Goal: Task Accomplishment & Management: Use online tool/utility

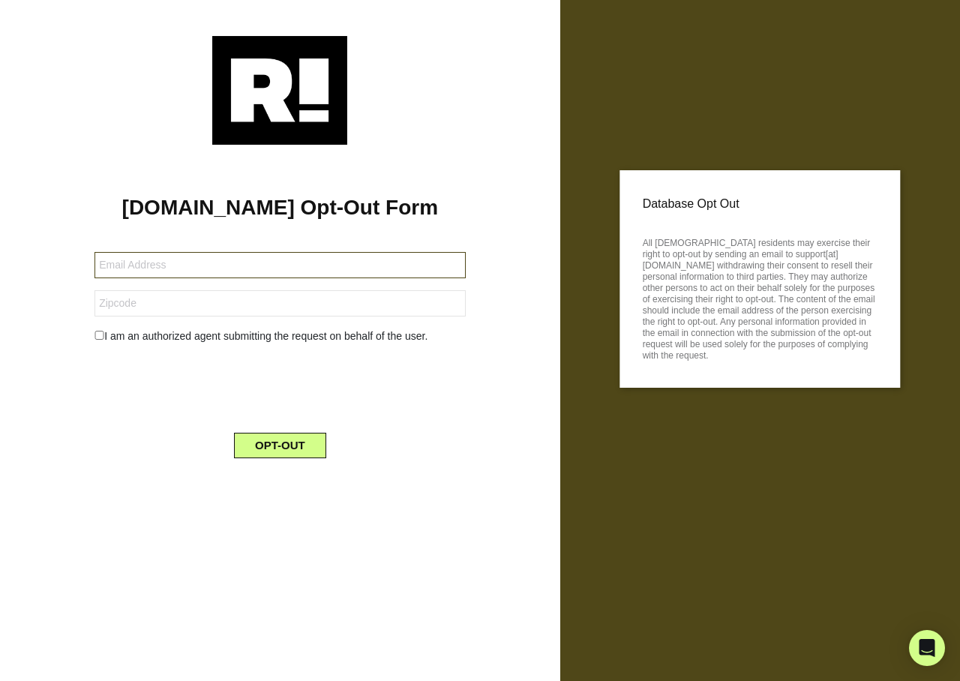
type input "nortonlloydb@gmail.com"
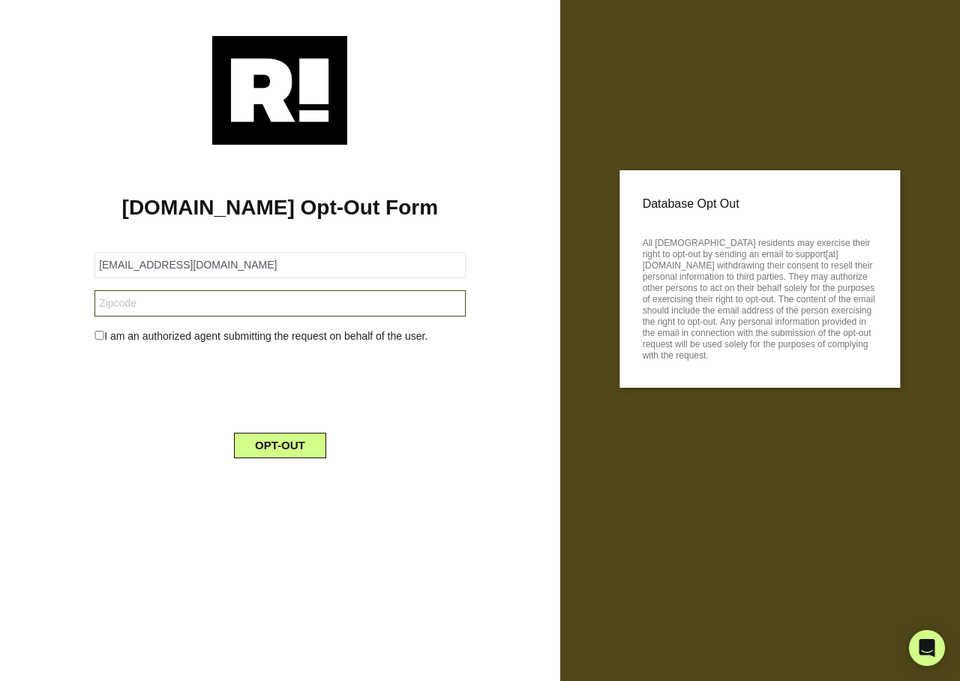
type input "APT502PARKVIEWTOWER"
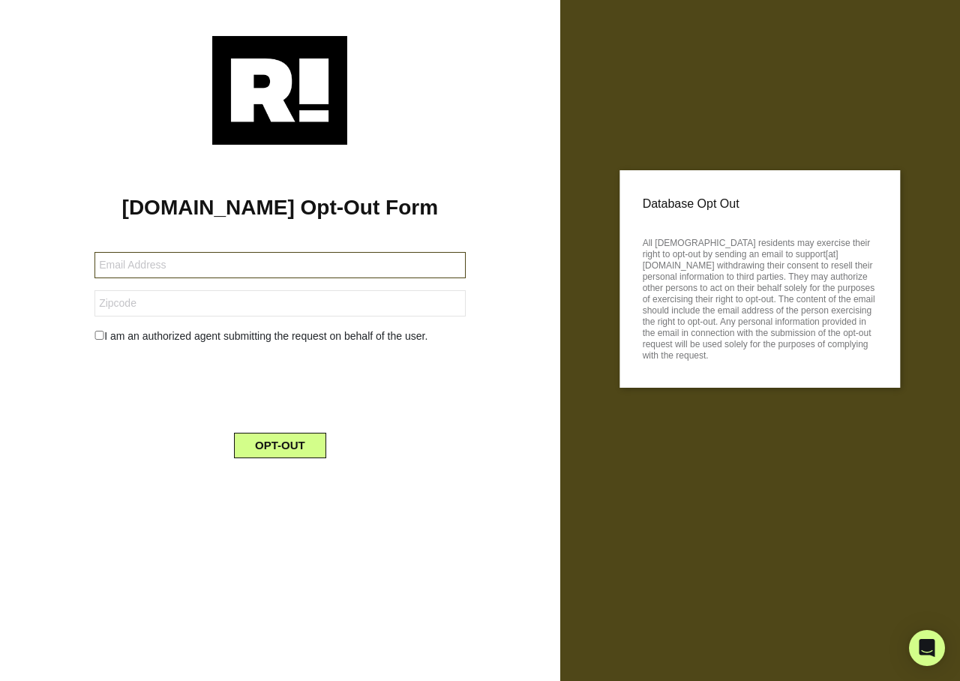
type input "[EMAIL_ADDRESS][DOMAIN_NAME]"
type input "07731"
type input "[EMAIL_ADDRESS][DOMAIN_NAME]"
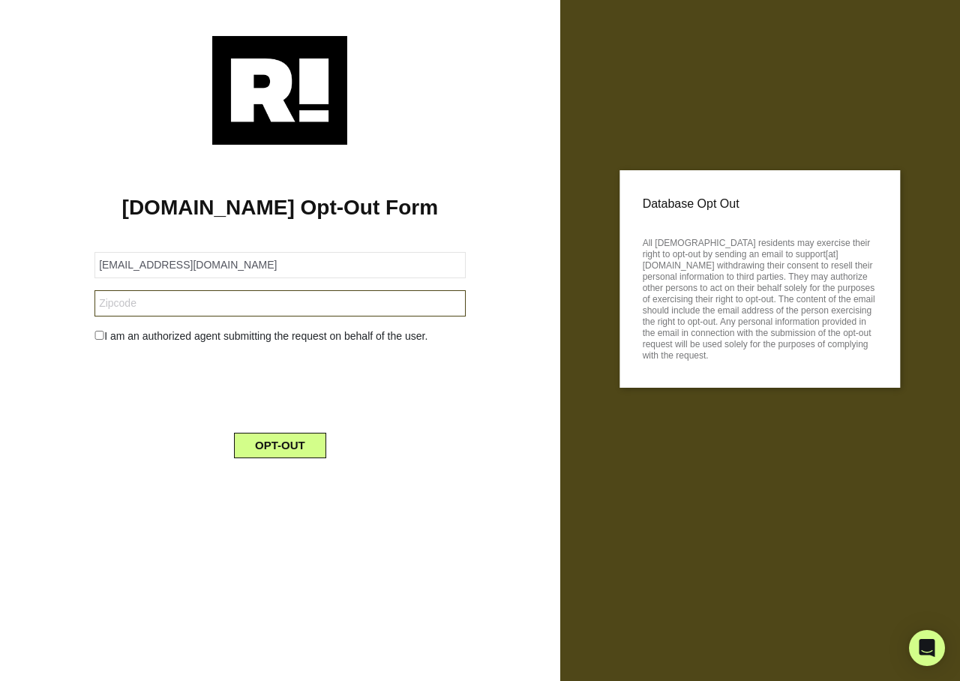
type input "14218"
